Goal: Check status

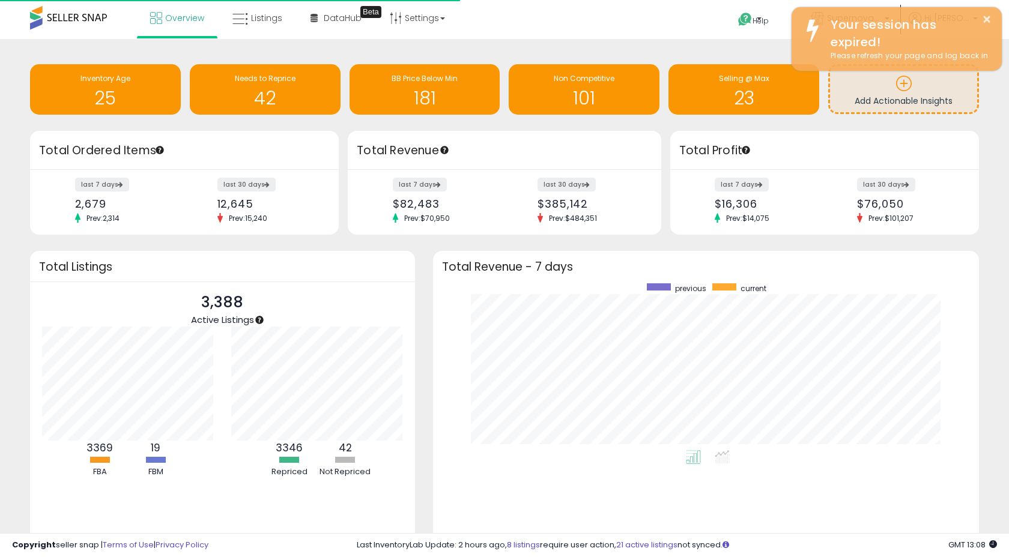
scroll to position [167, 522]
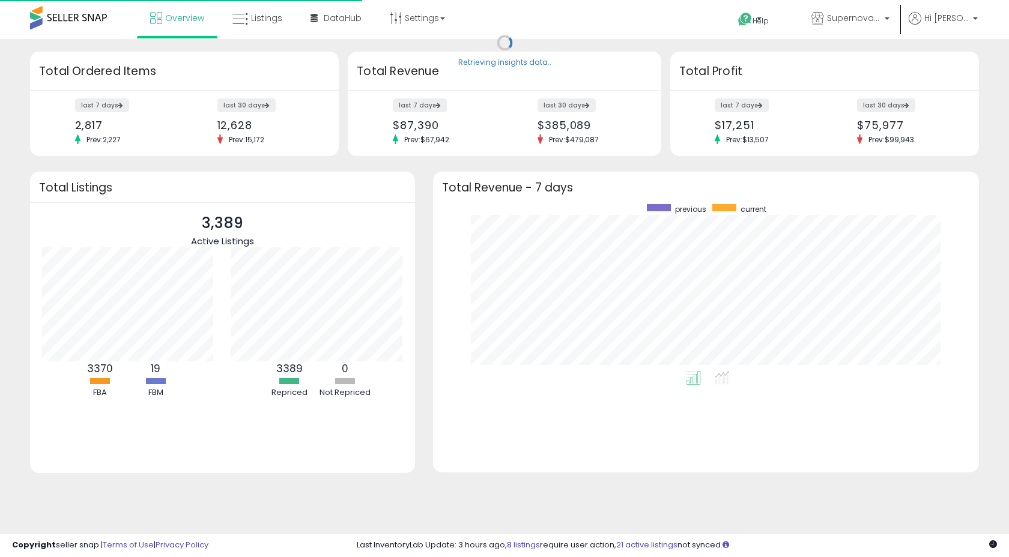
scroll to position [167, 522]
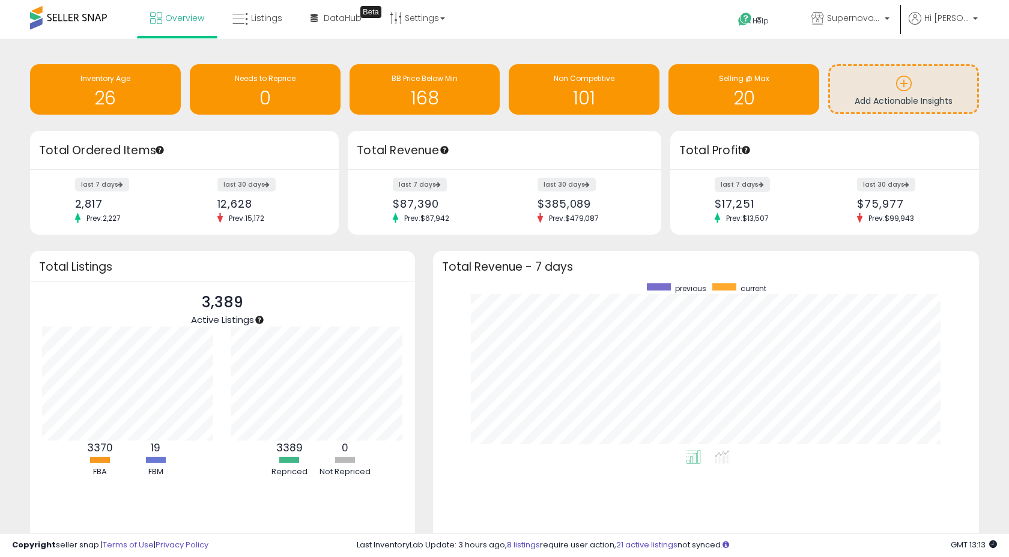
click at [746, 188] on label "last 7 days" at bounding box center [741, 184] width 55 height 15
click at [734, 185] on label "last 7 days" at bounding box center [741, 184] width 55 height 15
